Goal: Information Seeking & Learning: Learn about a topic

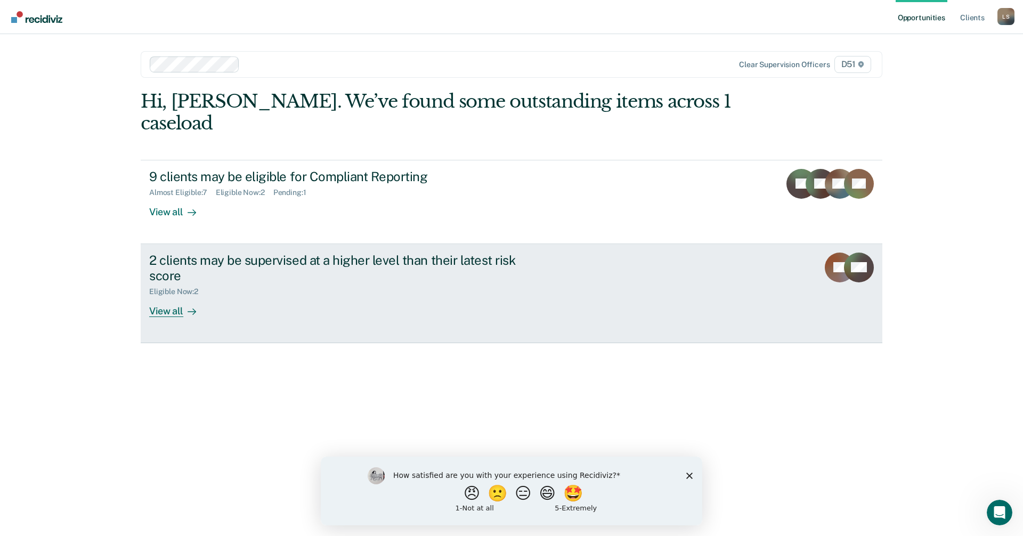
click at [173, 296] on div "View all" at bounding box center [179, 306] width 60 height 21
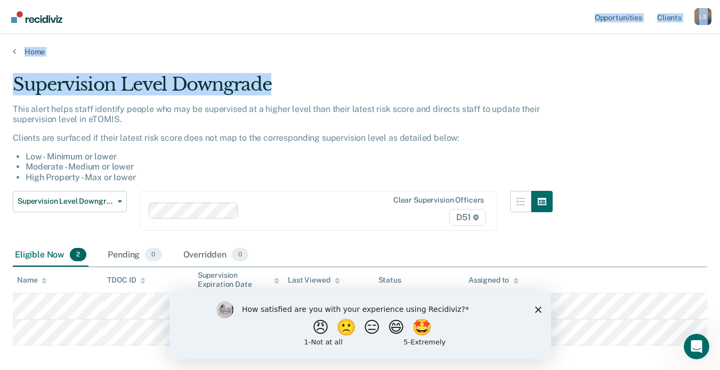
drag, startPoint x: 343, startPoint y: 12, endPoint x: 1242, endPoint y: 72, distance: 901.2
click at [720, 72] on html "Looks like you’re using Internet Explorer 11. For faster loading and a better e…" at bounding box center [360, 185] width 720 height 370
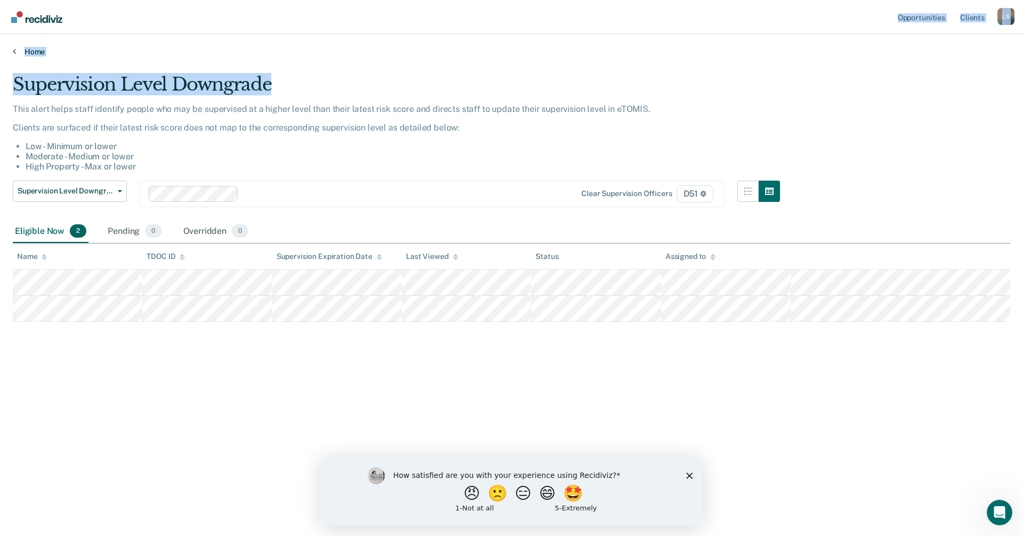
click at [15, 51] on icon at bounding box center [14, 51] width 3 height 9
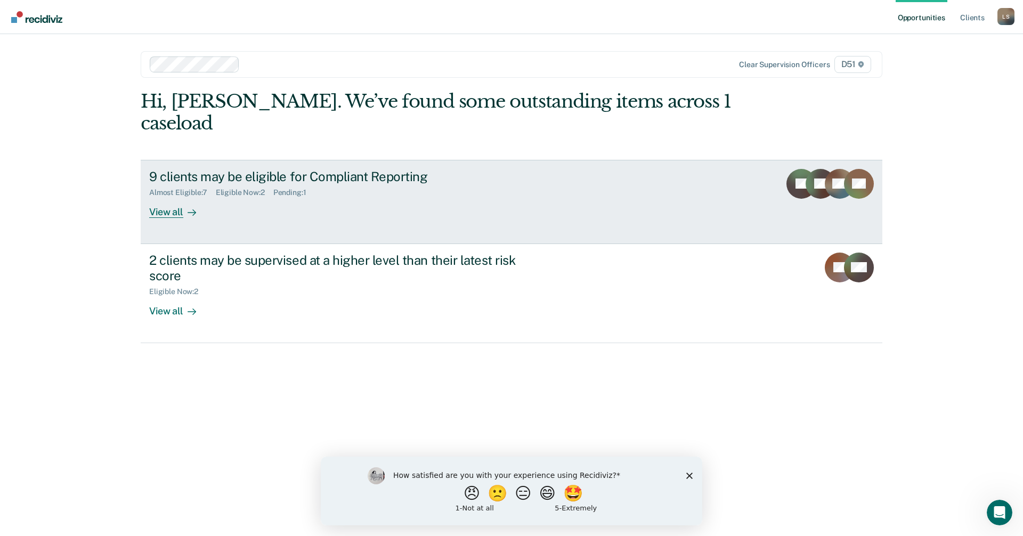
click at [170, 197] on div "View all" at bounding box center [179, 207] width 60 height 21
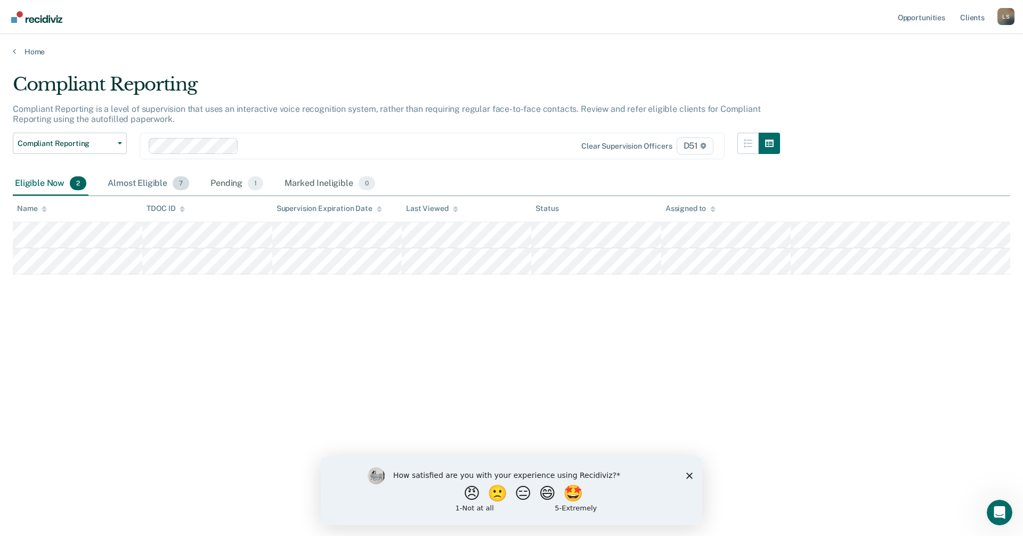
click at [127, 183] on div "Almost Eligible 7" at bounding box center [149, 183] width 86 height 23
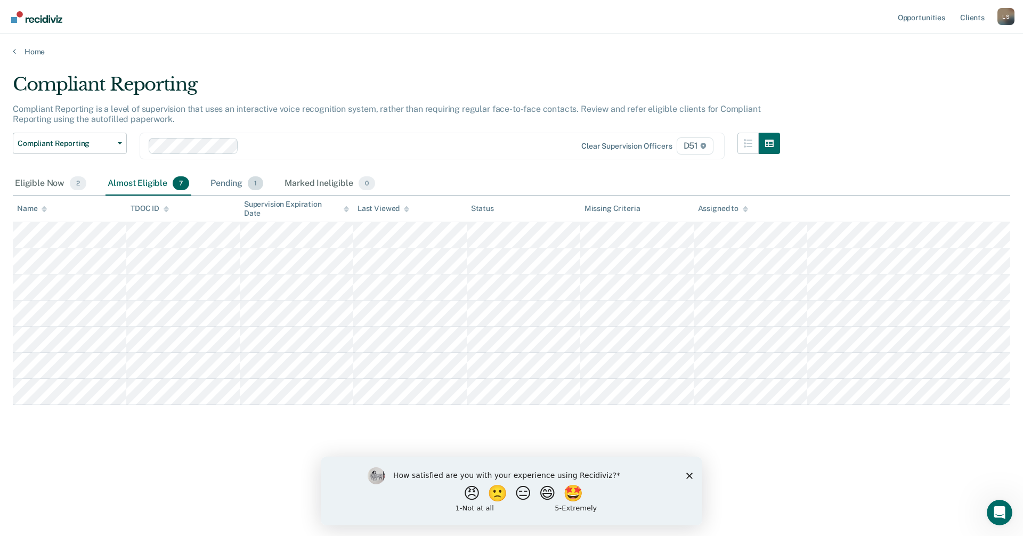
click at [225, 186] on div "Pending 1" at bounding box center [236, 183] width 57 height 23
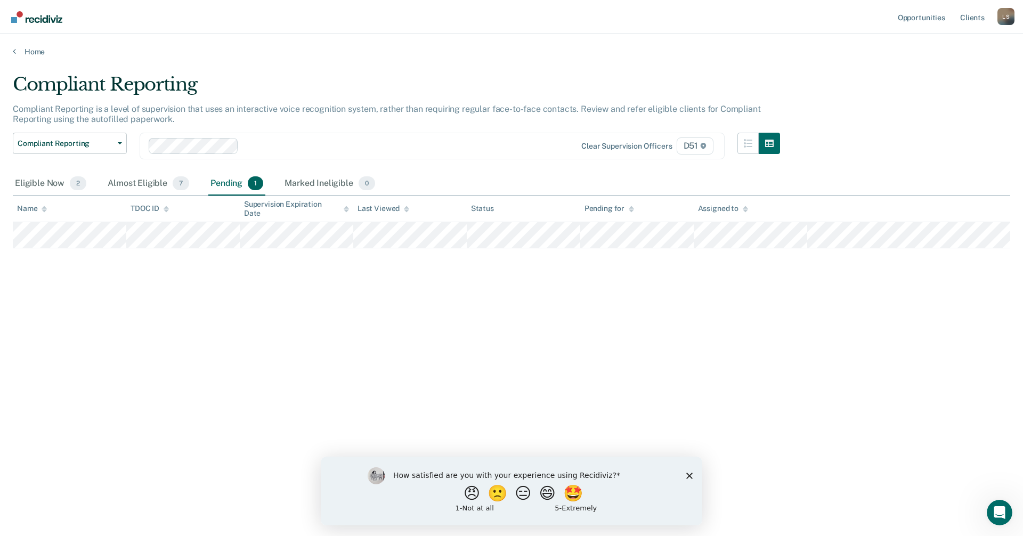
click at [619, 209] on div "Pending for" at bounding box center [610, 208] width 50 height 9
click at [478, 211] on div "Status" at bounding box center [482, 208] width 23 height 9
click at [384, 208] on div "Last Viewed" at bounding box center [384, 208] width 52 height 9
click at [294, 211] on div "Supervision Expiration Date" at bounding box center [296, 209] width 105 height 18
click at [107, 343] on div "Compliant Reporting Compliant Reporting is a level of supervision that uses an …" at bounding box center [512, 265] width 998 height 383
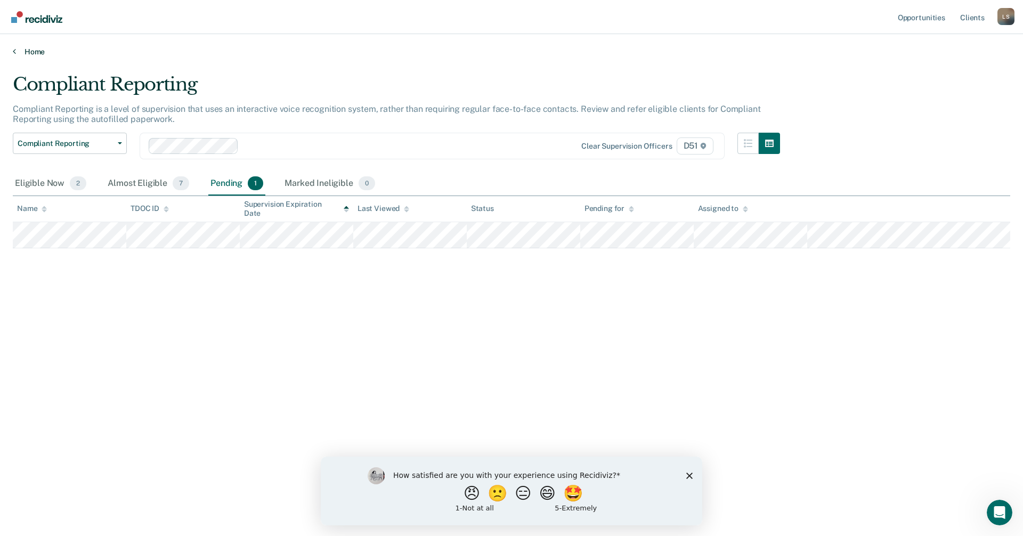
click at [14, 51] on icon at bounding box center [14, 51] width 3 height 9
